Goal: Information Seeking & Learning: Learn about a topic

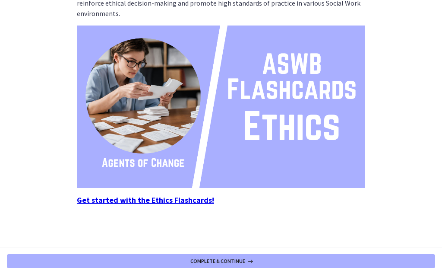
scroll to position [86, 0]
click at [234, 114] on img at bounding box center [221, 106] width 289 height 162
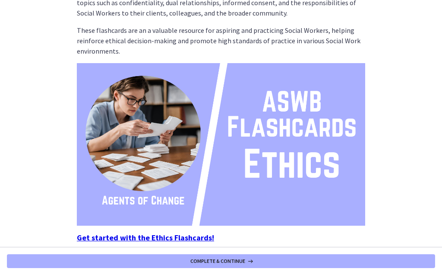
click at [235, 152] on img at bounding box center [221, 144] width 289 height 162
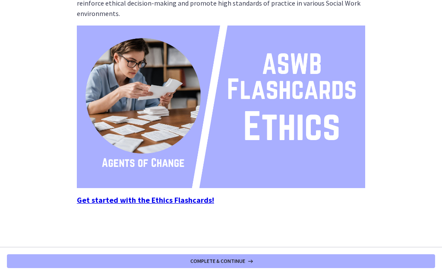
click at [184, 198] on strong "Get started with the Ethics Flashcards!" at bounding box center [145, 200] width 137 height 10
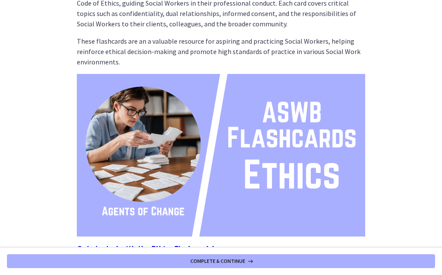
scroll to position [0, 0]
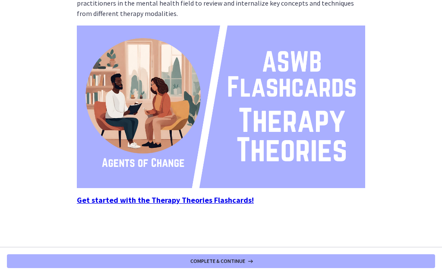
scroll to position [86, 0]
click at [152, 199] on strong "Get started with the Therapy Theories Flashcards!" at bounding box center [165, 200] width 177 height 10
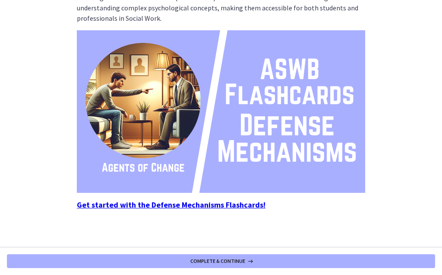
scroll to position [83, 0]
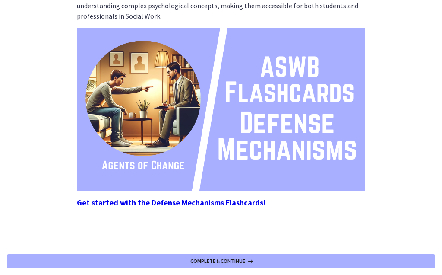
click at [185, 197] on strong "Get started with the Defense Mechanisms Flashcards!" at bounding box center [171, 202] width 189 height 10
